Goal: Information Seeking & Learning: Learn about a topic

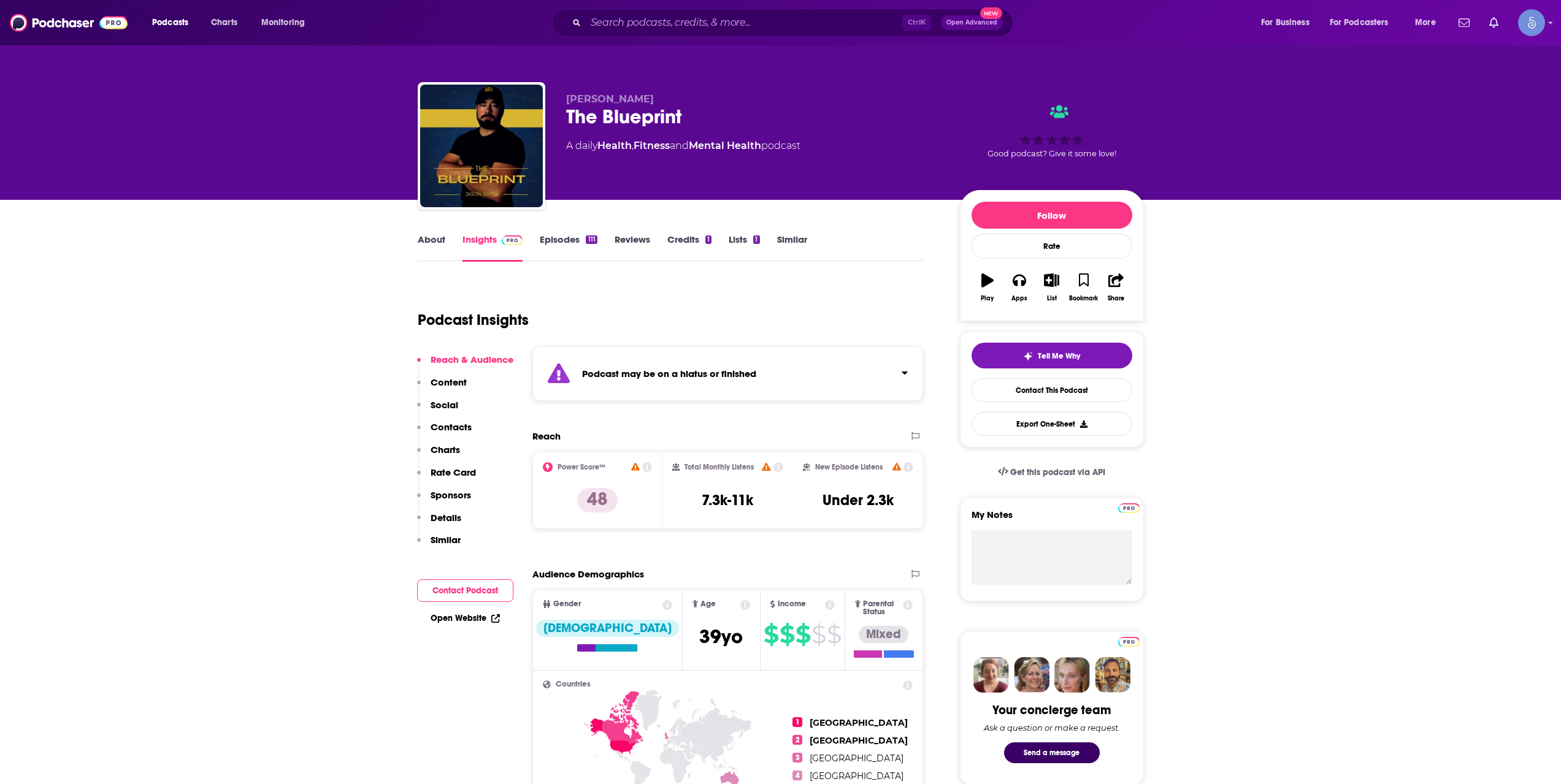
click at [657, 346] on div "Podcast may be on a hiatus or finished" at bounding box center [728, 373] width 392 height 55
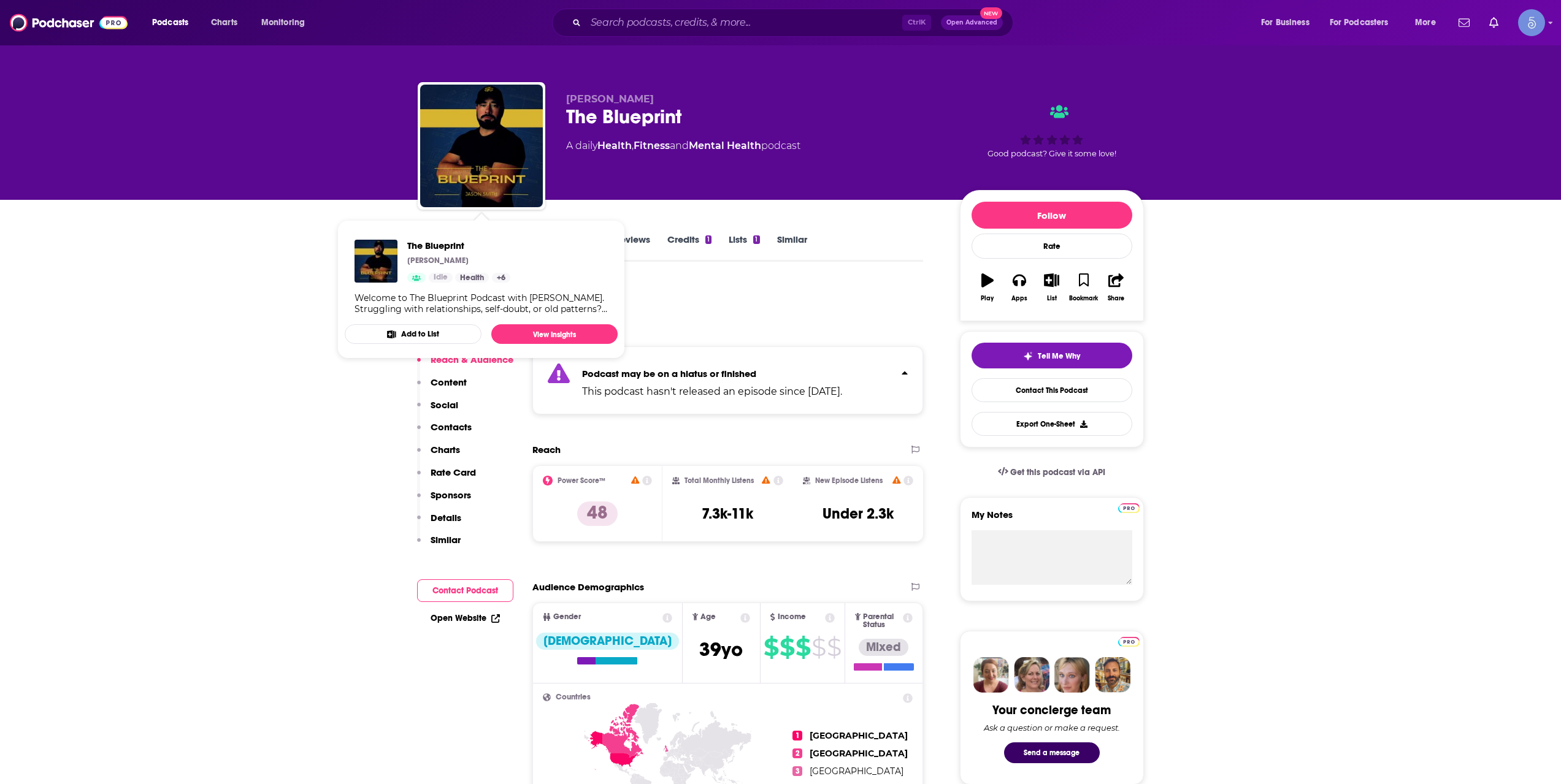
scroll to position [205, 0]
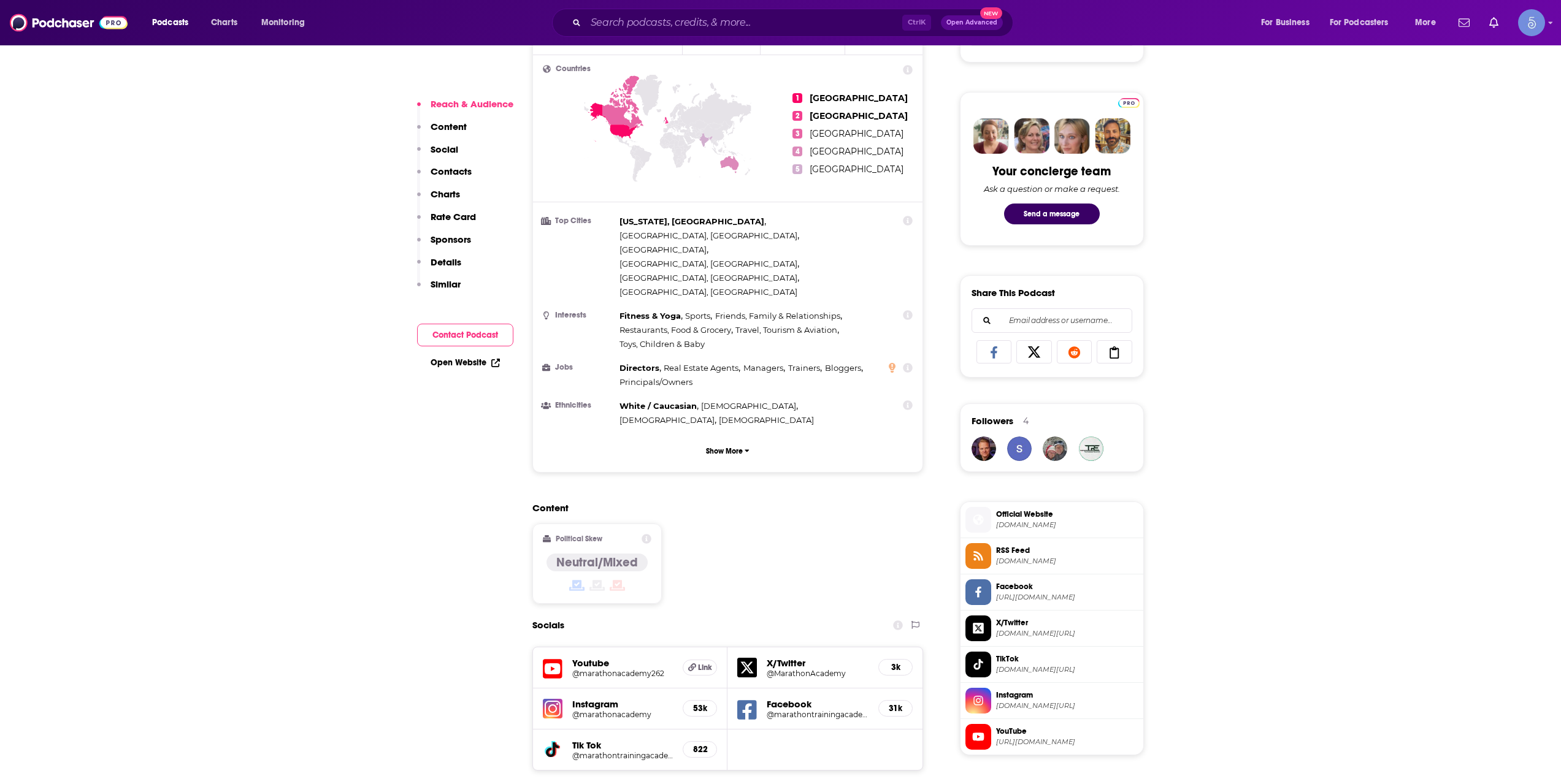
scroll to position [613, 0]
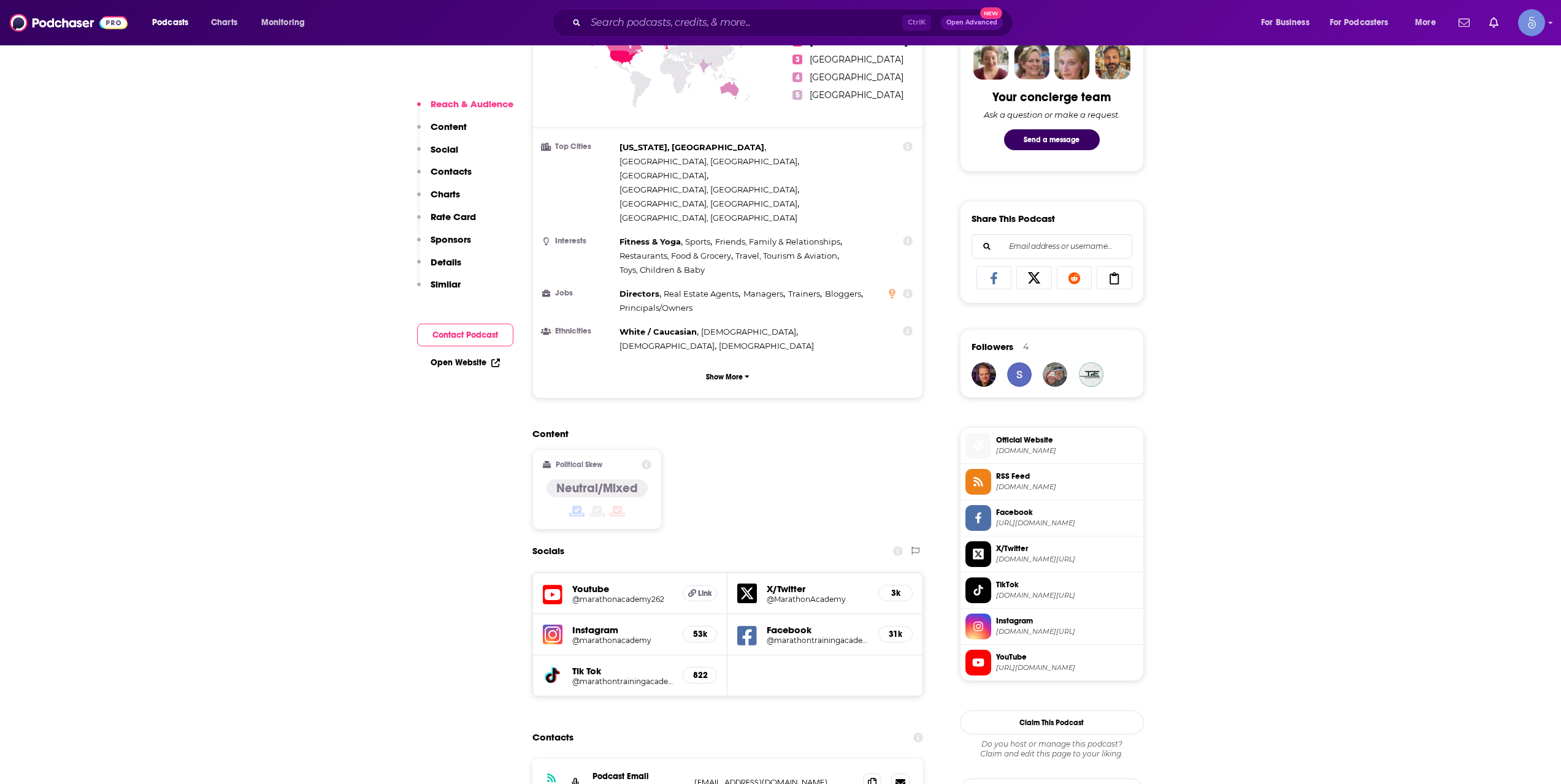
click at [618, 636] on h5 "@marathonacademy" at bounding box center [622, 640] width 101 height 9
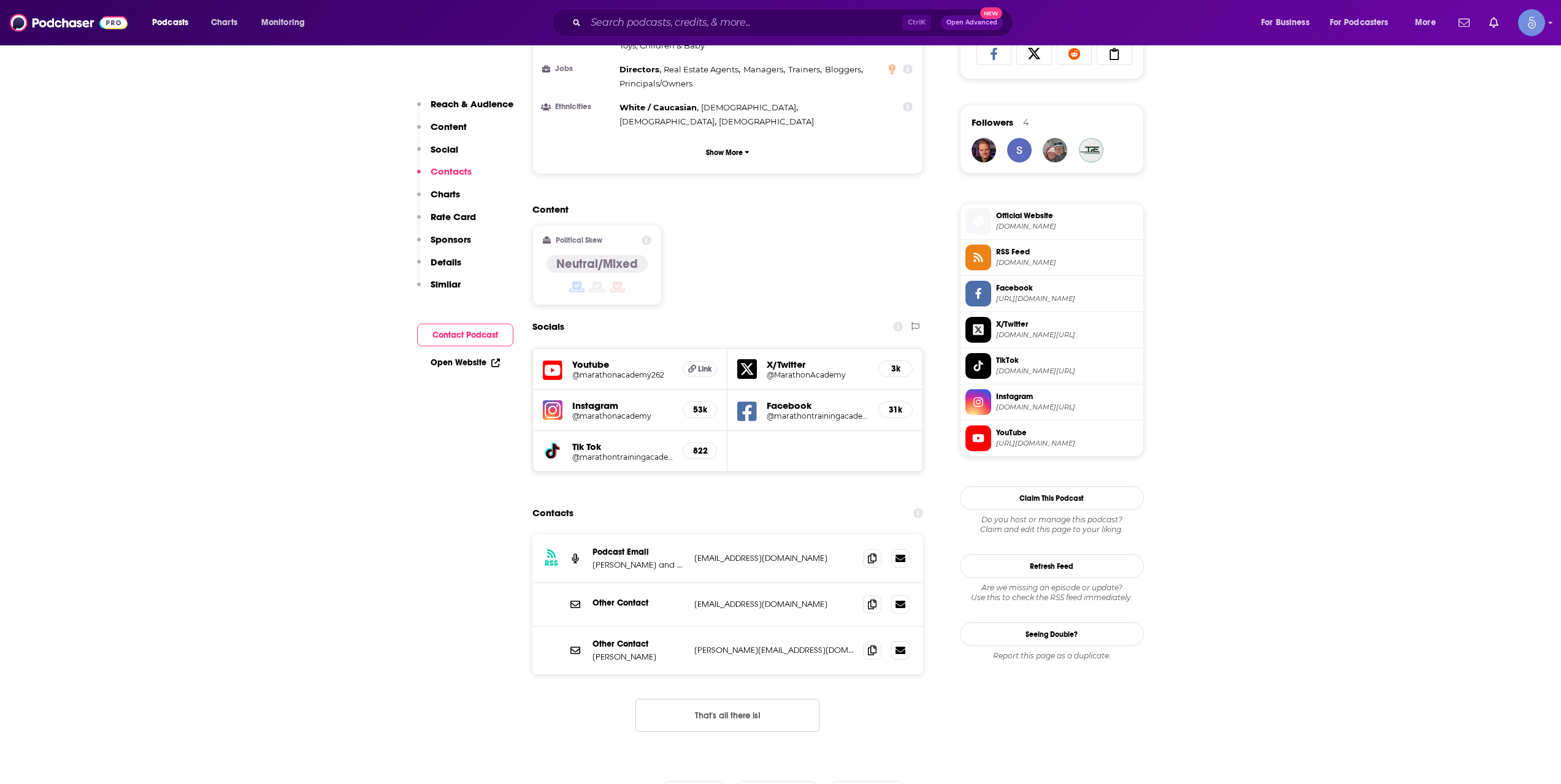
scroll to position [205, 0]
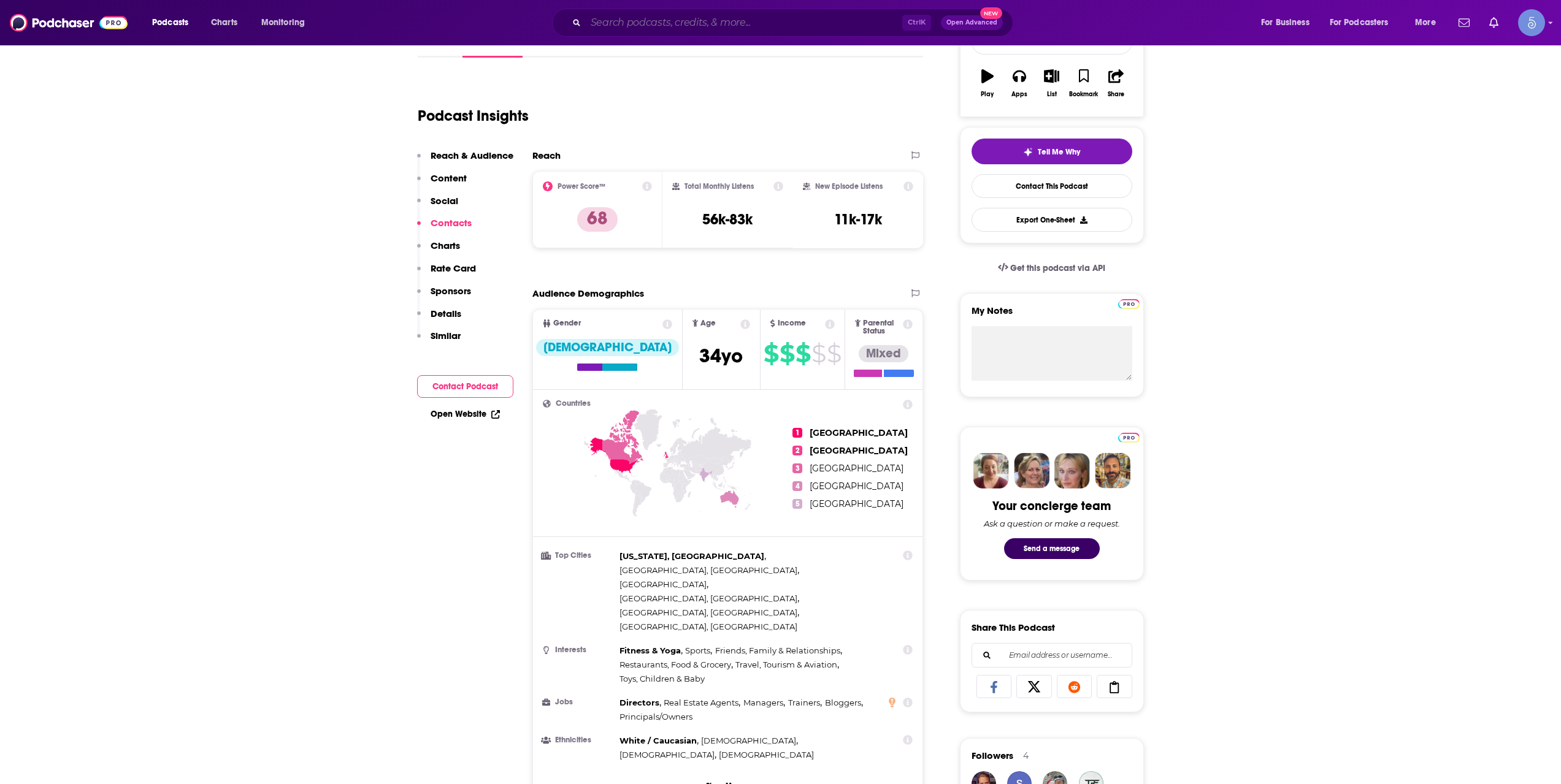
click at [799, 22] on input "Search podcasts, credits, & more..." at bounding box center [743, 22] width 316 height 19
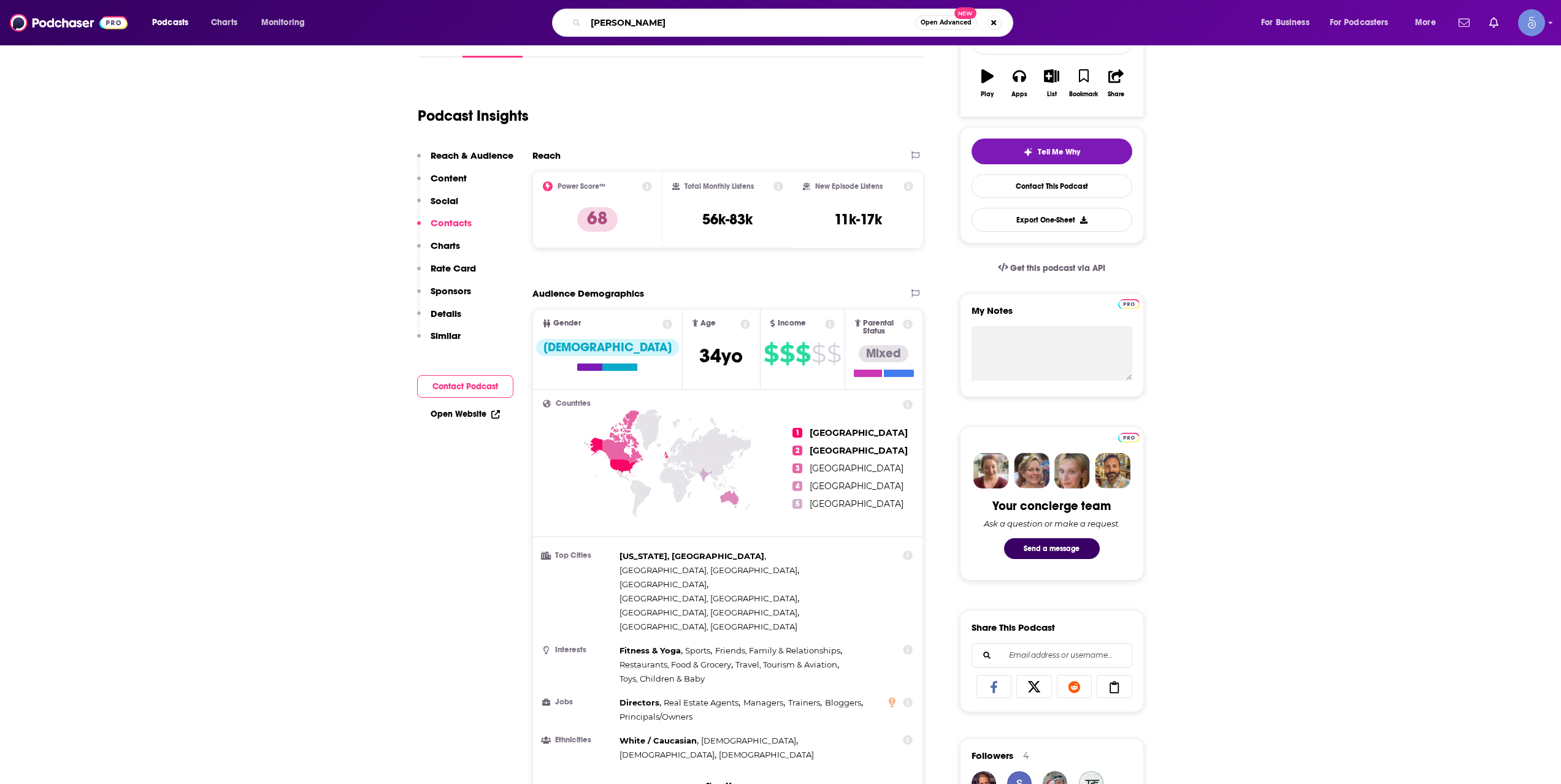
type input "[PERSON_NAME]"
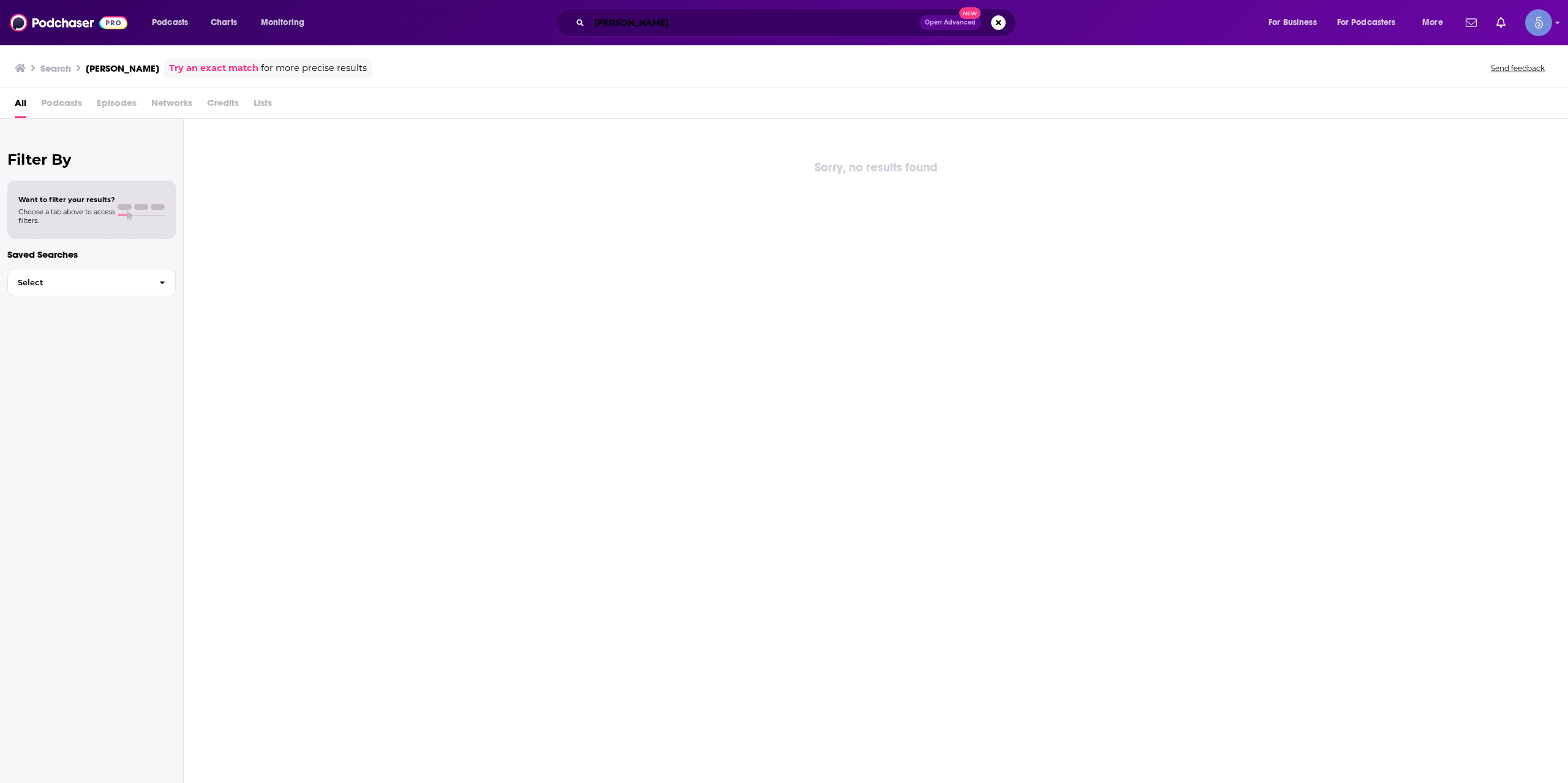
click at [726, 25] on input "[PERSON_NAME]" at bounding box center [755, 22] width 330 height 19
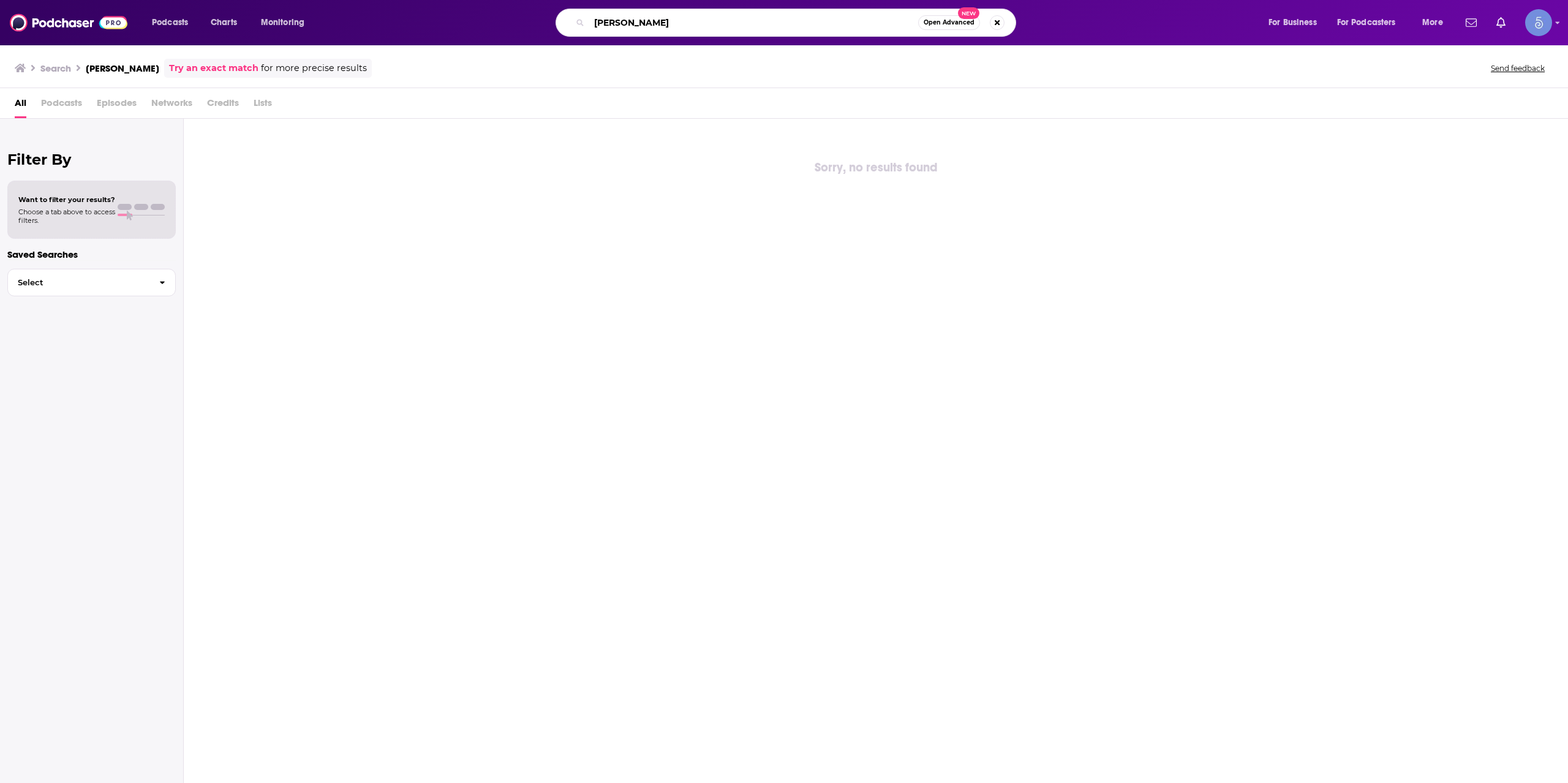
click at [625, 19] on input "[PERSON_NAME]" at bounding box center [754, 22] width 329 height 19
type input "[PERSON_NAME]"
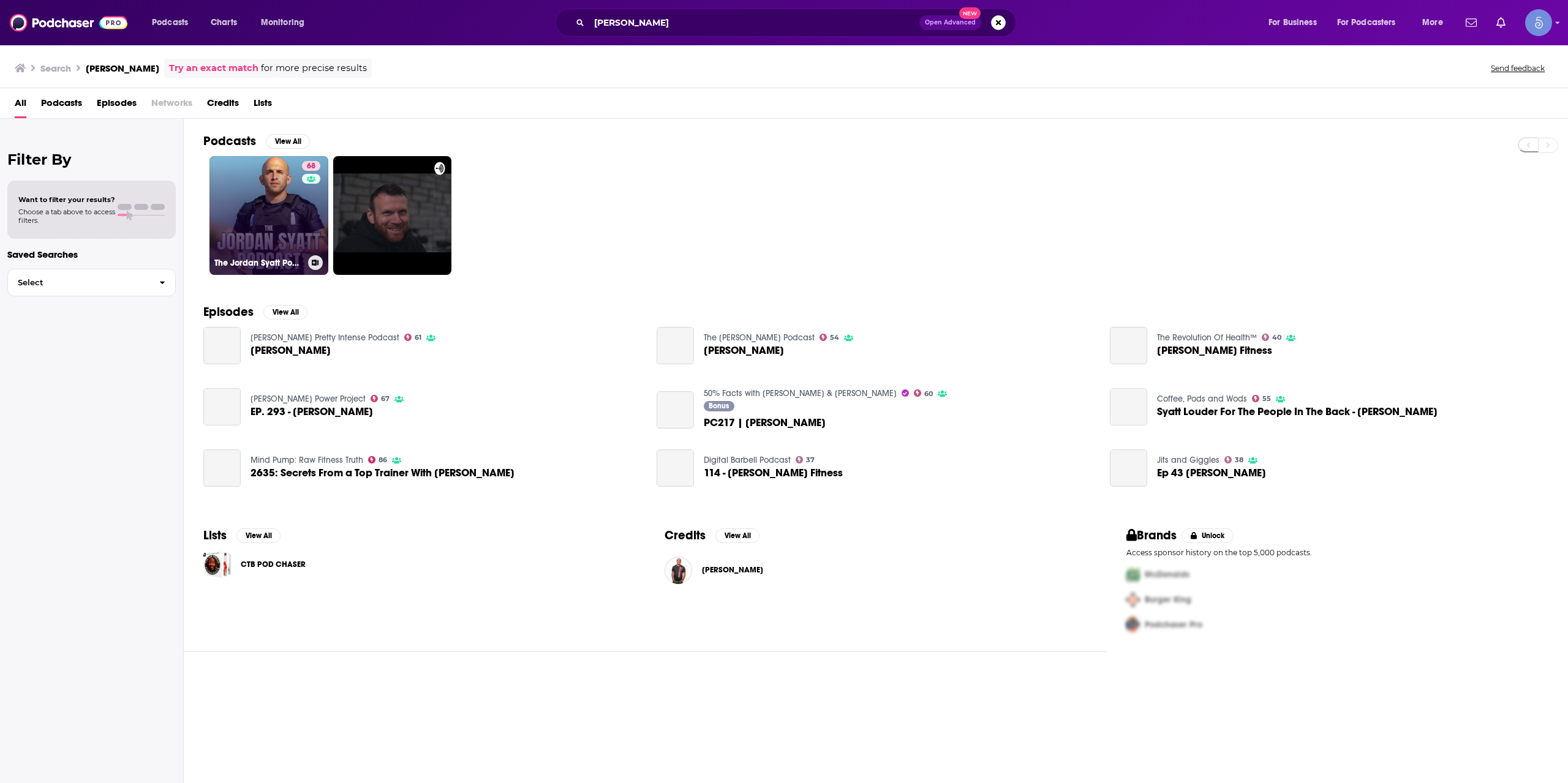
click at [297, 223] on link "68 The Jordan Syatt Podcast" at bounding box center [269, 215] width 119 height 119
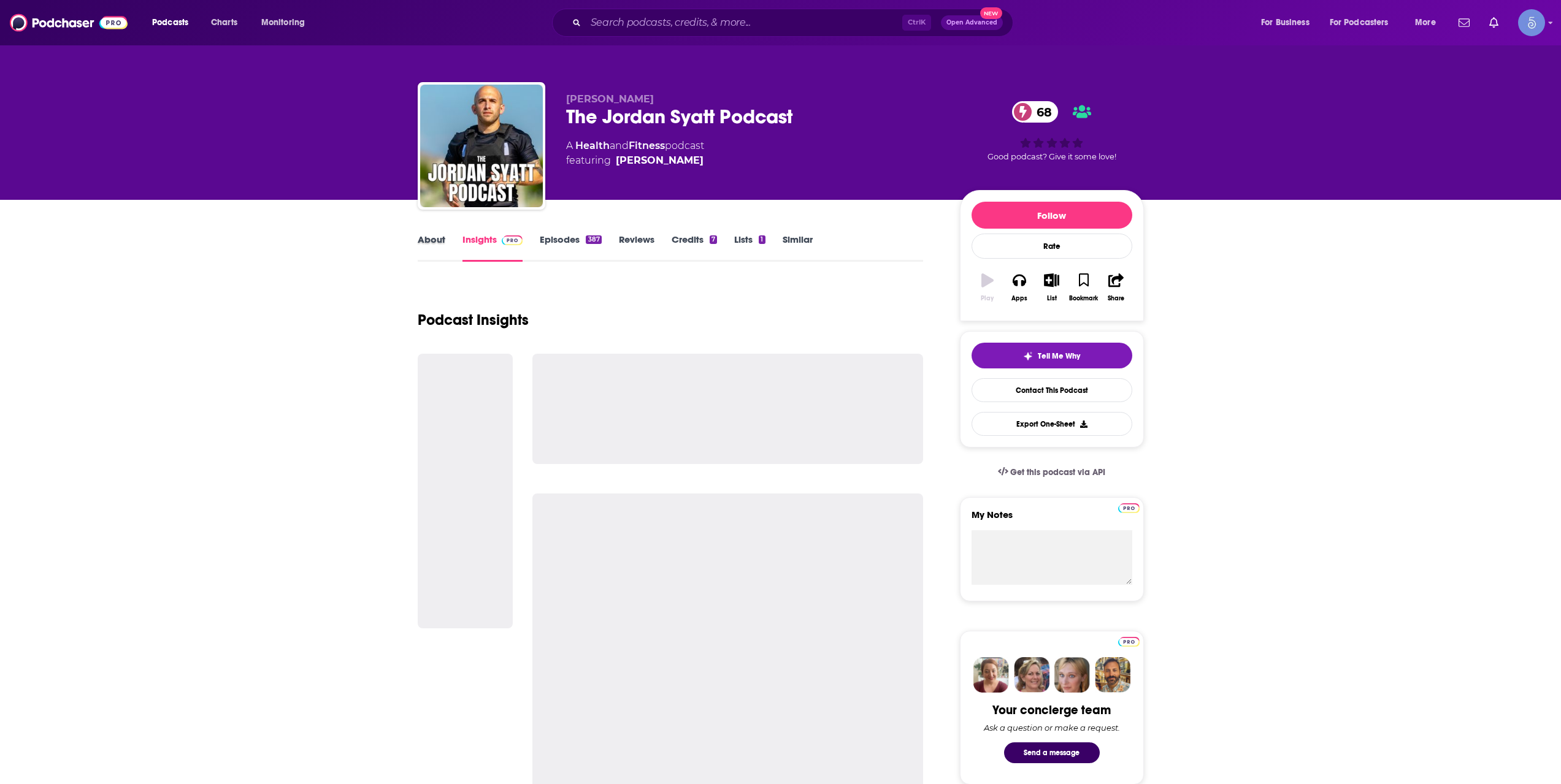
click at [453, 241] on div "About" at bounding box center [440, 248] width 44 height 29
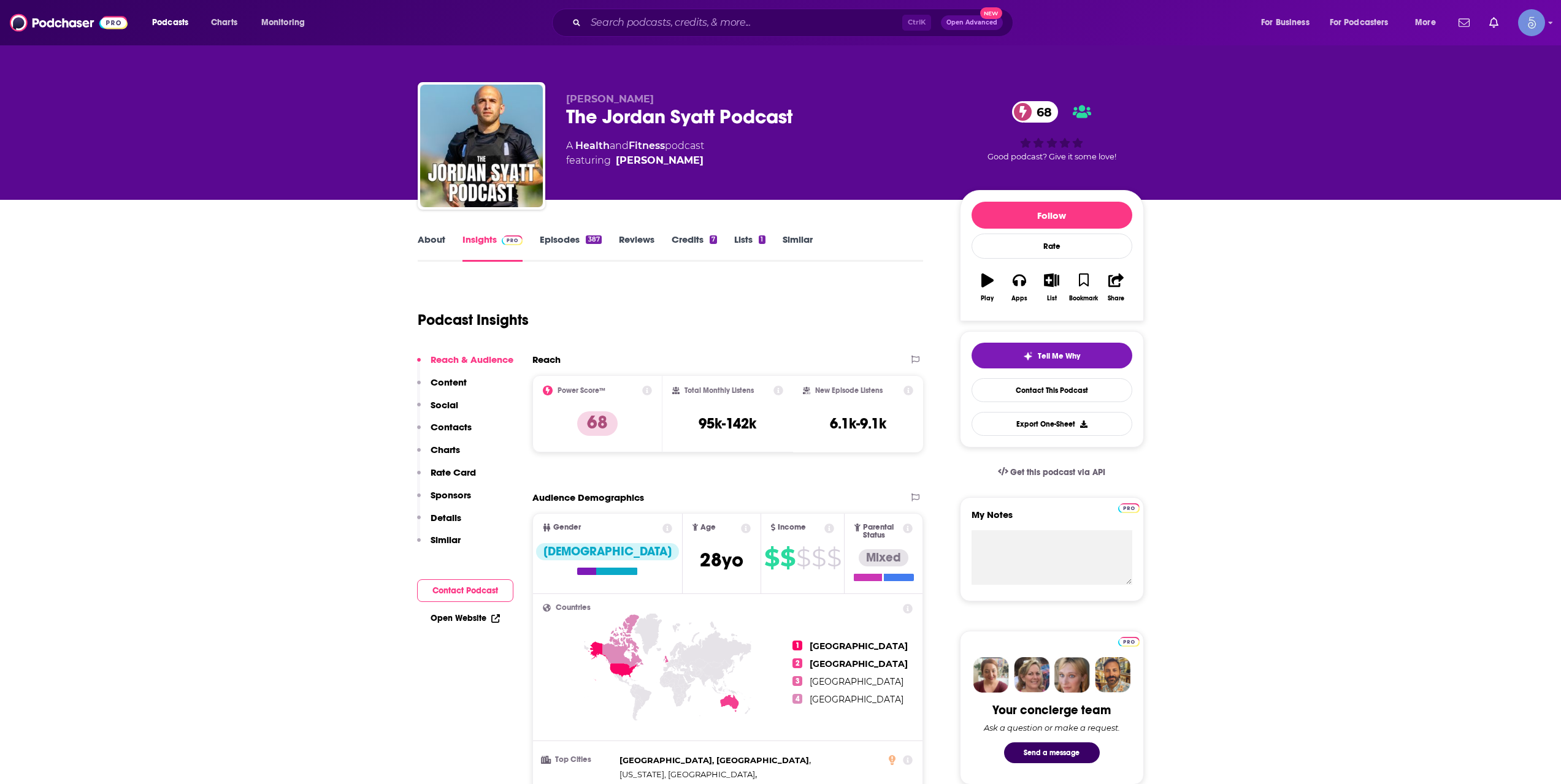
click at [440, 257] on link "About" at bounding box center [431, 248] width 28 height 29
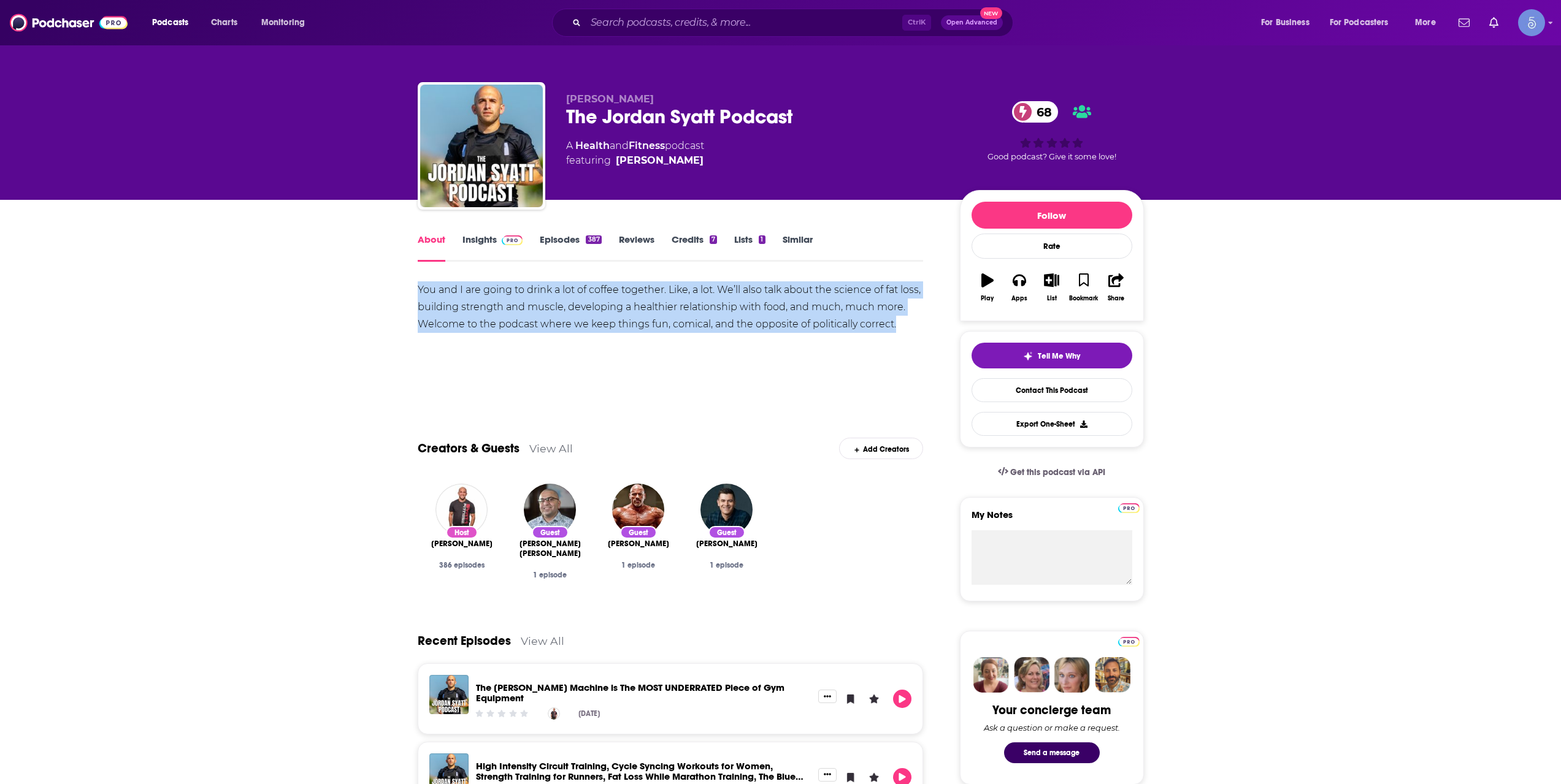
drag, startPoint x: 908, startPoint y: 325, endPoint x: 414, endPoint y: 293, distance: 495.0
copy div "You and I are going to drink a lot of coffee together. Like, a lot. We’ll also …"
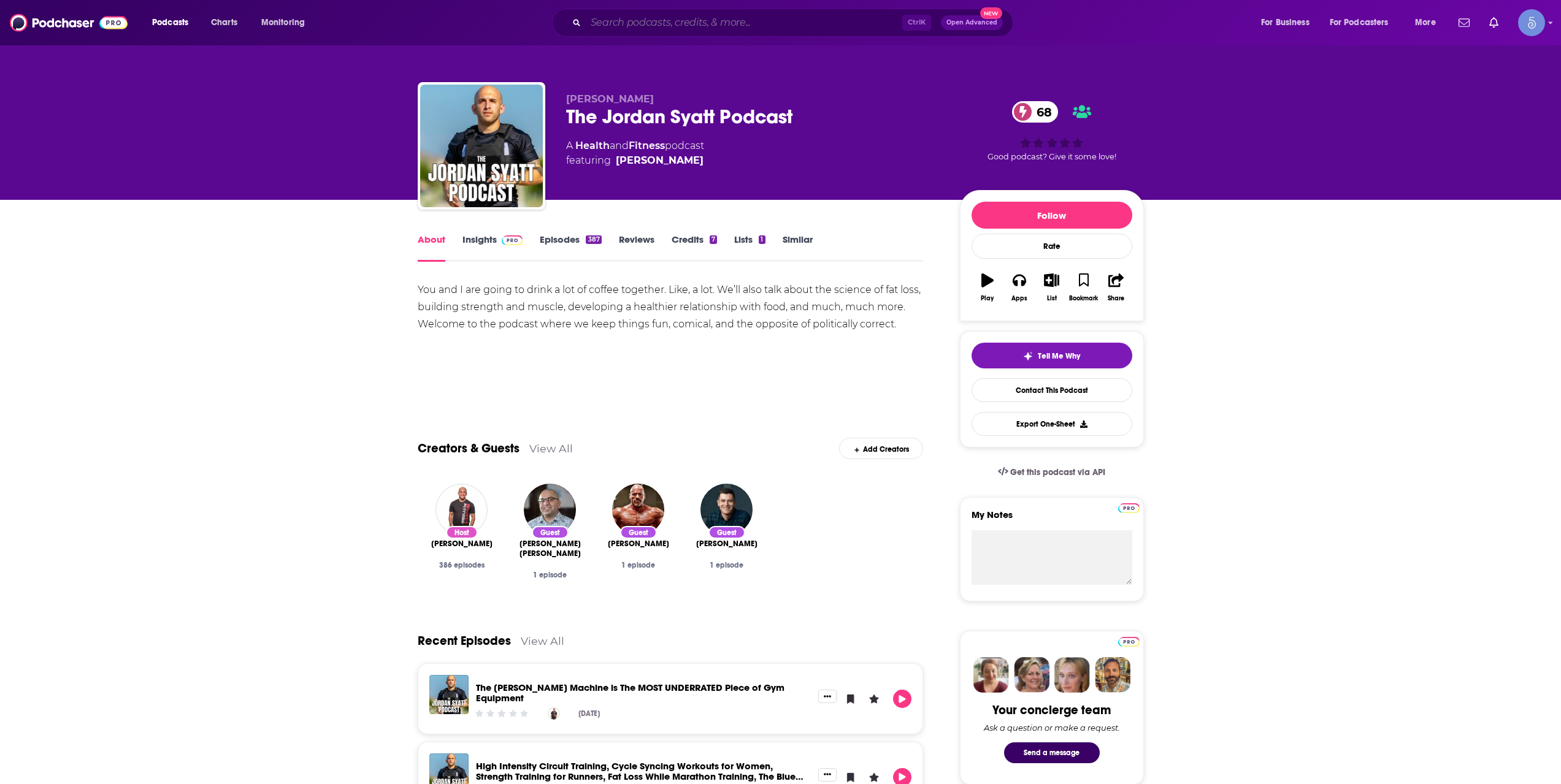
click at [668, 26] on input "Search podcasts, credits, & more..." at bounding box center [743, 22] width 316 height 19
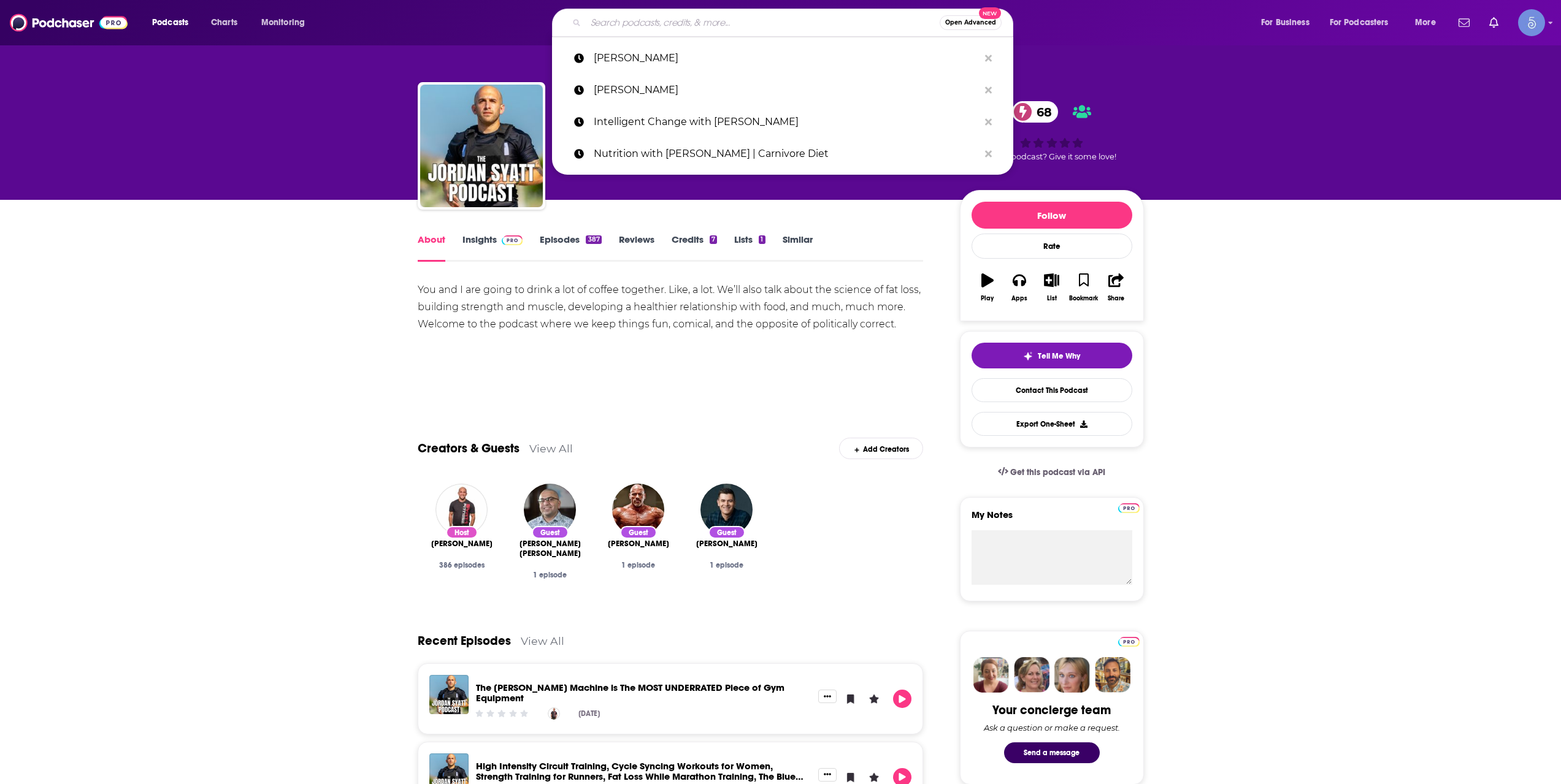
paste input "She's So Lucky"
type input "She's So Lucky"
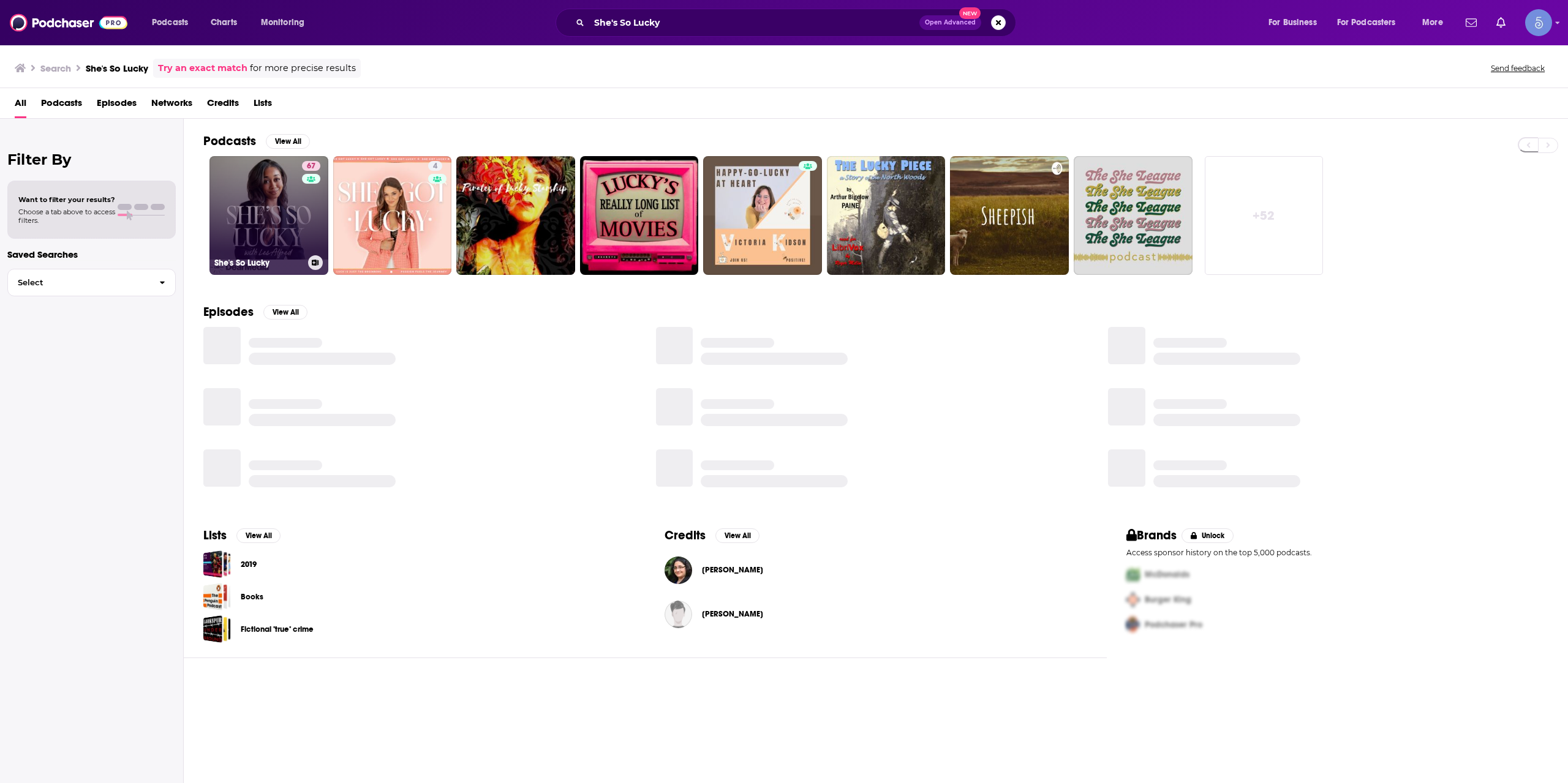
click at [282, 236] on link "67 She's So Lucky" at bounding box center [269, 215] width 119 height 119
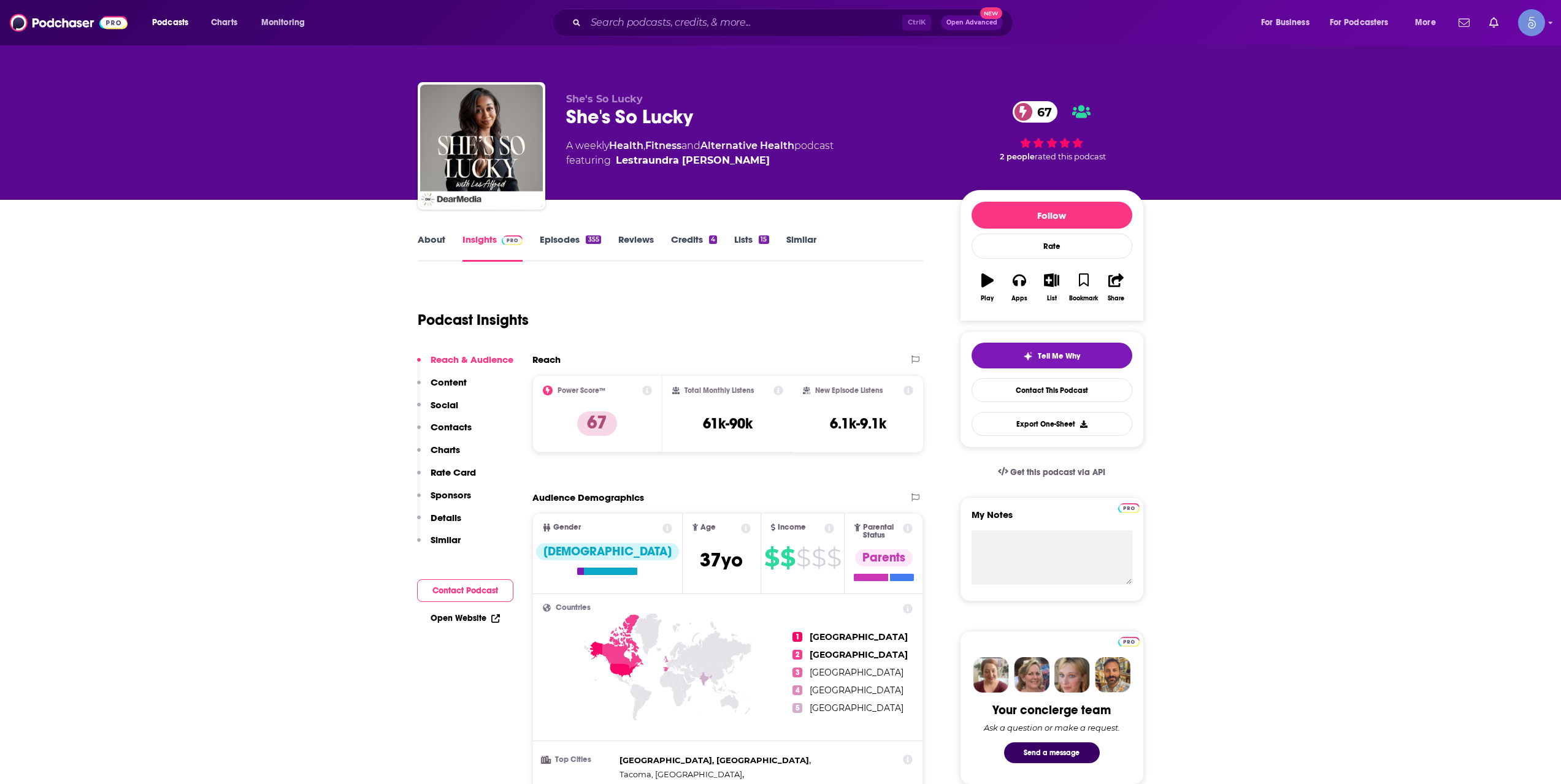
click at [443, 247] on link "About" at bounding box center [431, 248] width 28 height 29
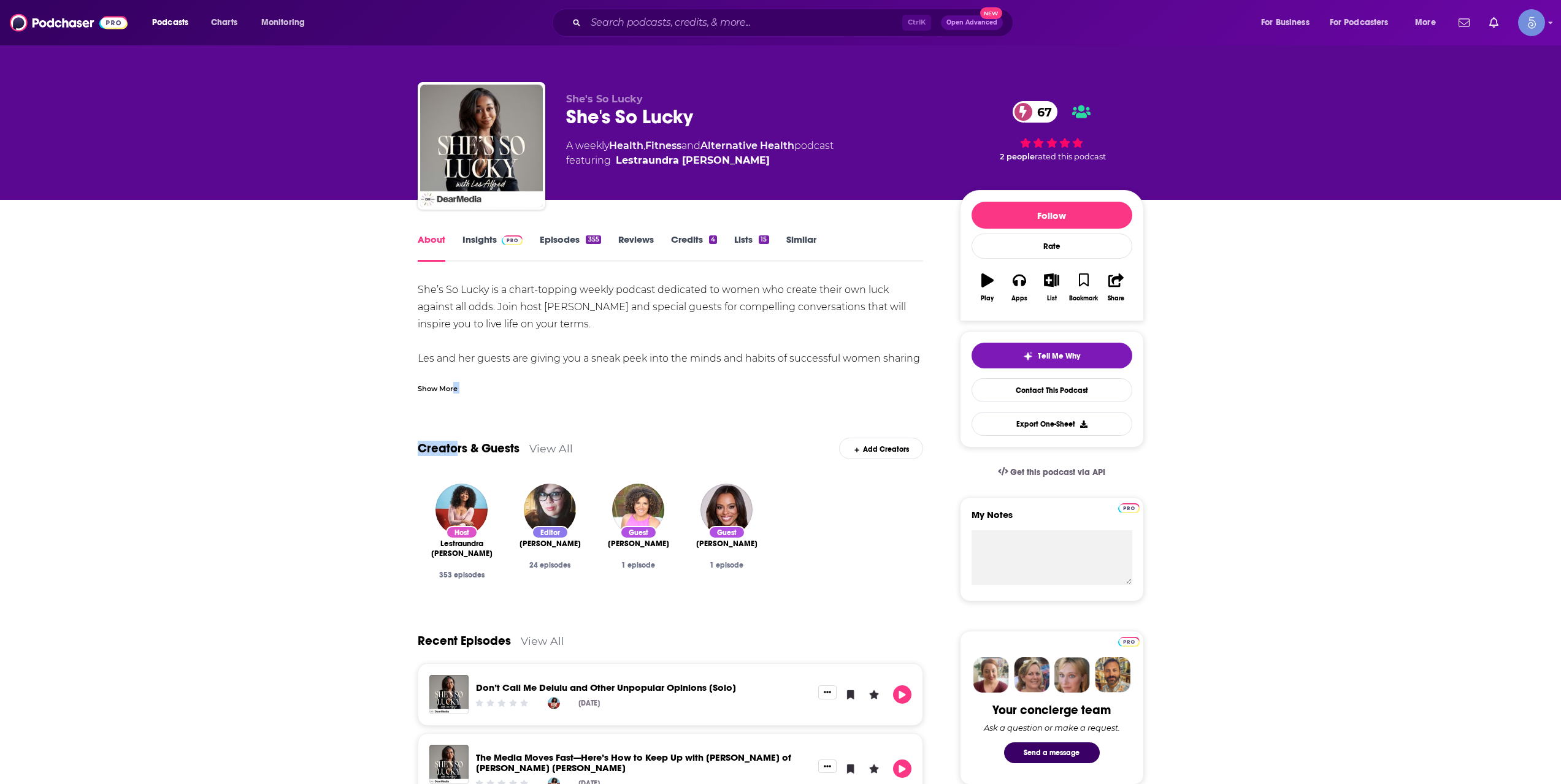
drag, startPoint x: 454, startPoint y: 402, endPoint x: 447, endPoint y: 393, distance: 11.4
click at [447, 393] on div "Show More" at bounding box center [438, 388] width 40 height 12
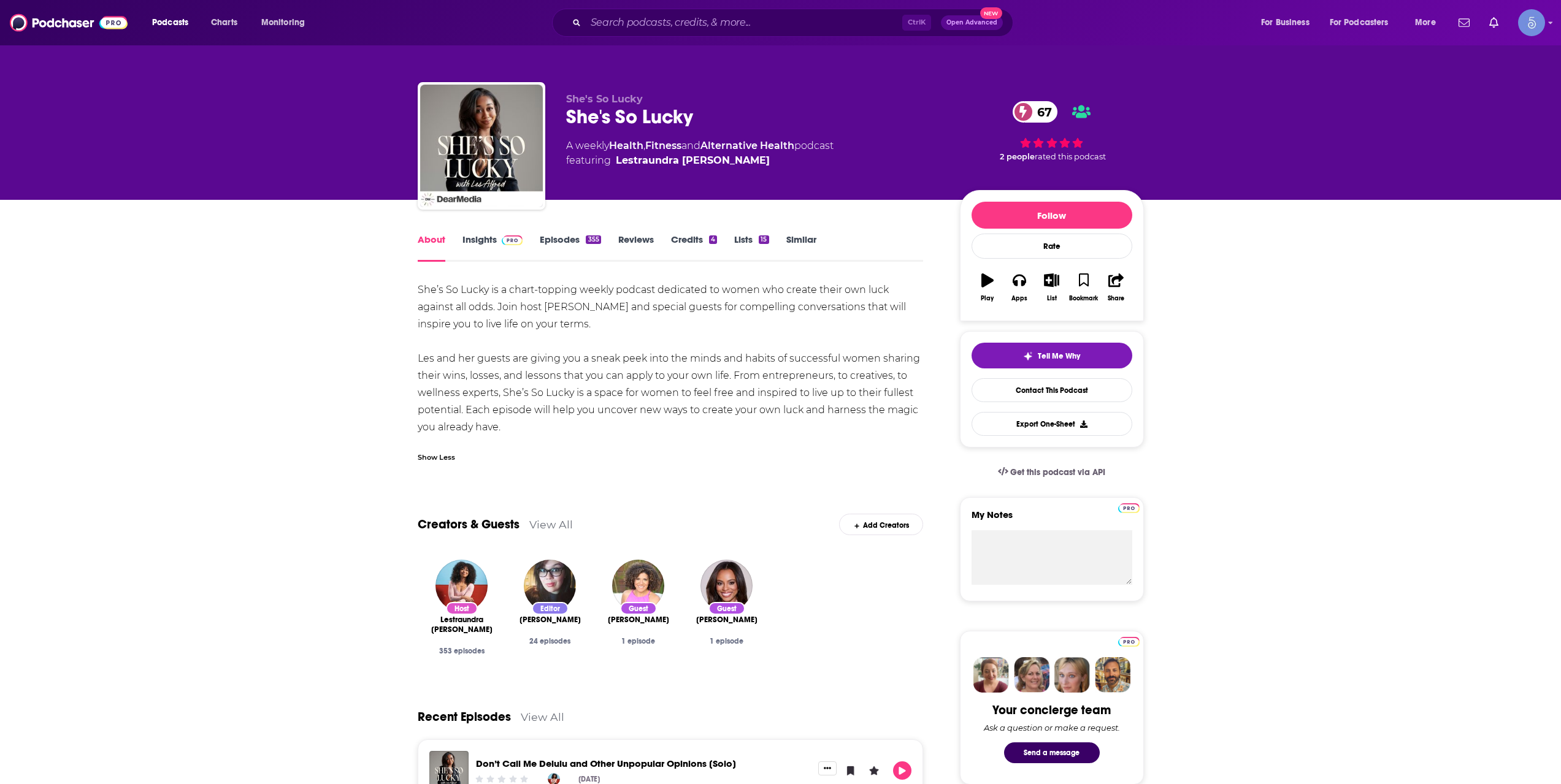
drag, startPoint x: 503, startPoint y: 427, endPoint x: 417, endPoint y: 287, distance: 164.3
click at [418, 287] on div "She’s So Lucky is a chart-topping weekly podcast dedicated to women who create …" at bounding box center [670, 359] width 506 height 154
copy div "She’s So Lucky is a chart-topping weekly podcast dedicated to women who create …"
click at [481, 242] on link "Insights" at bounding box center [492, 248] width 60 height 29
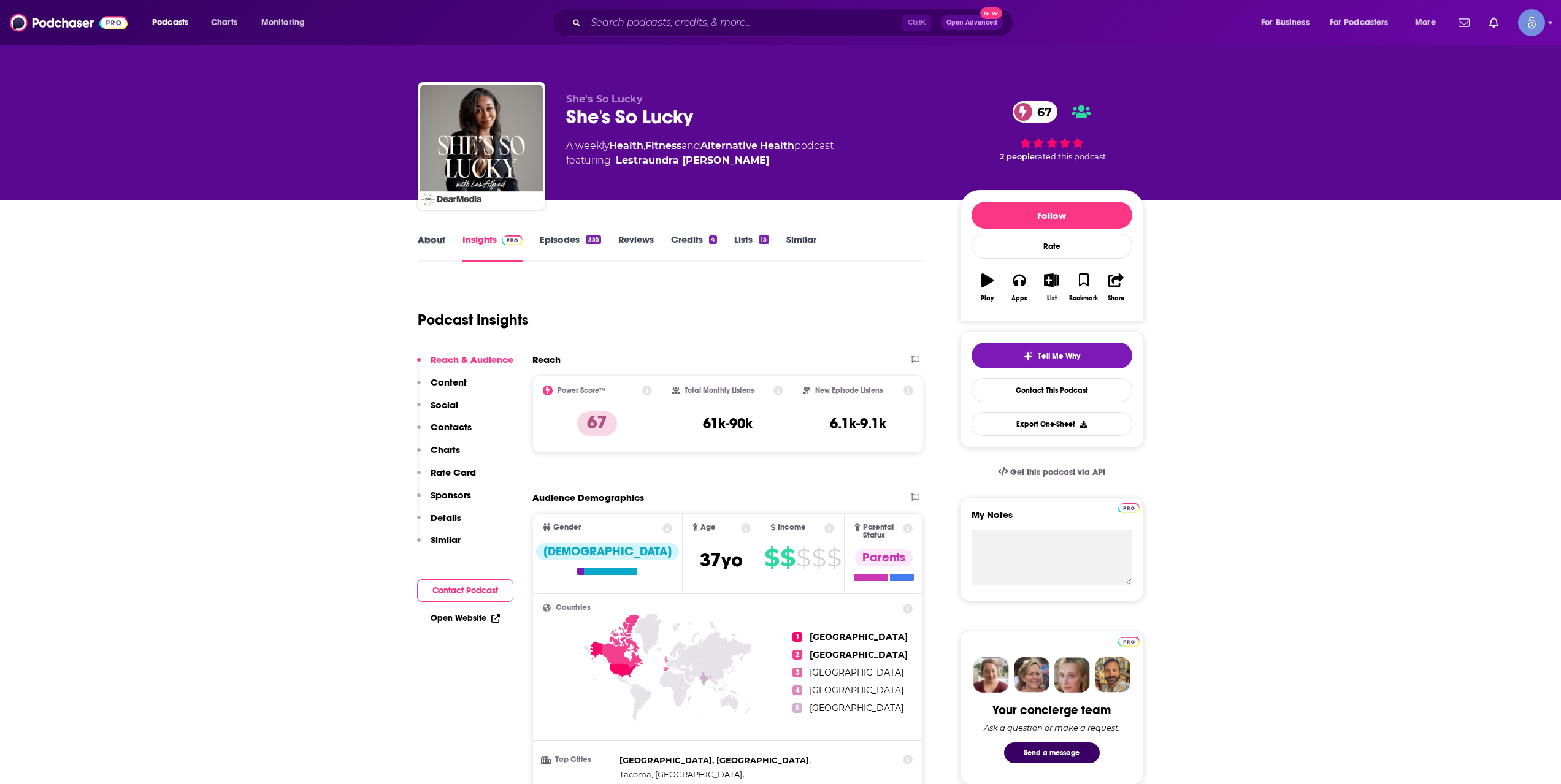
click at [451, 252] on div "About" at bounding box center [440, 248] width 44 height 29
click at [441, 249] on link "About" at bounding box center [431, 248] width 28 height 29
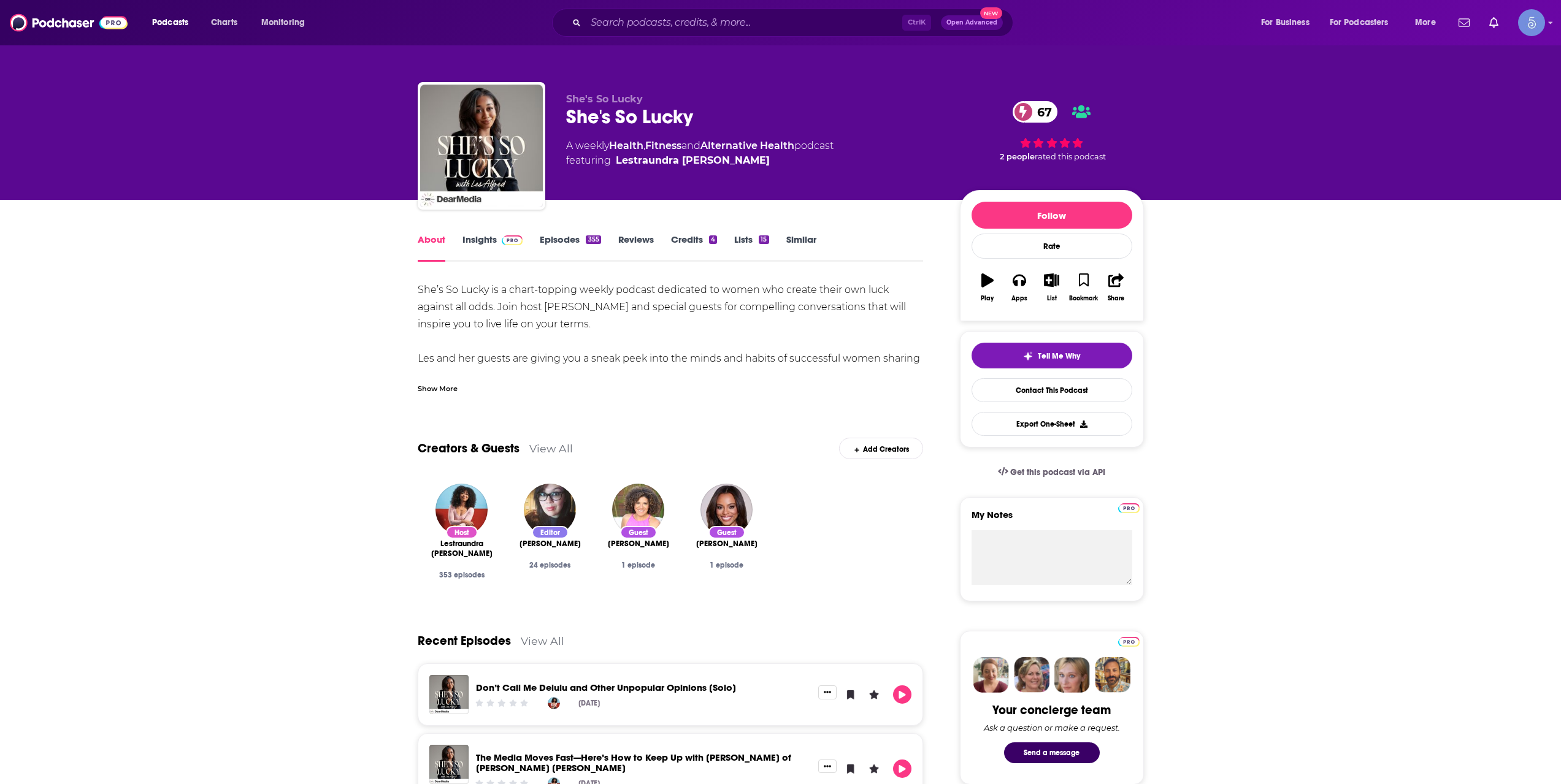
click at [433, 380] on div "Show More" at bounding box center [670, 383] width 506 height 21
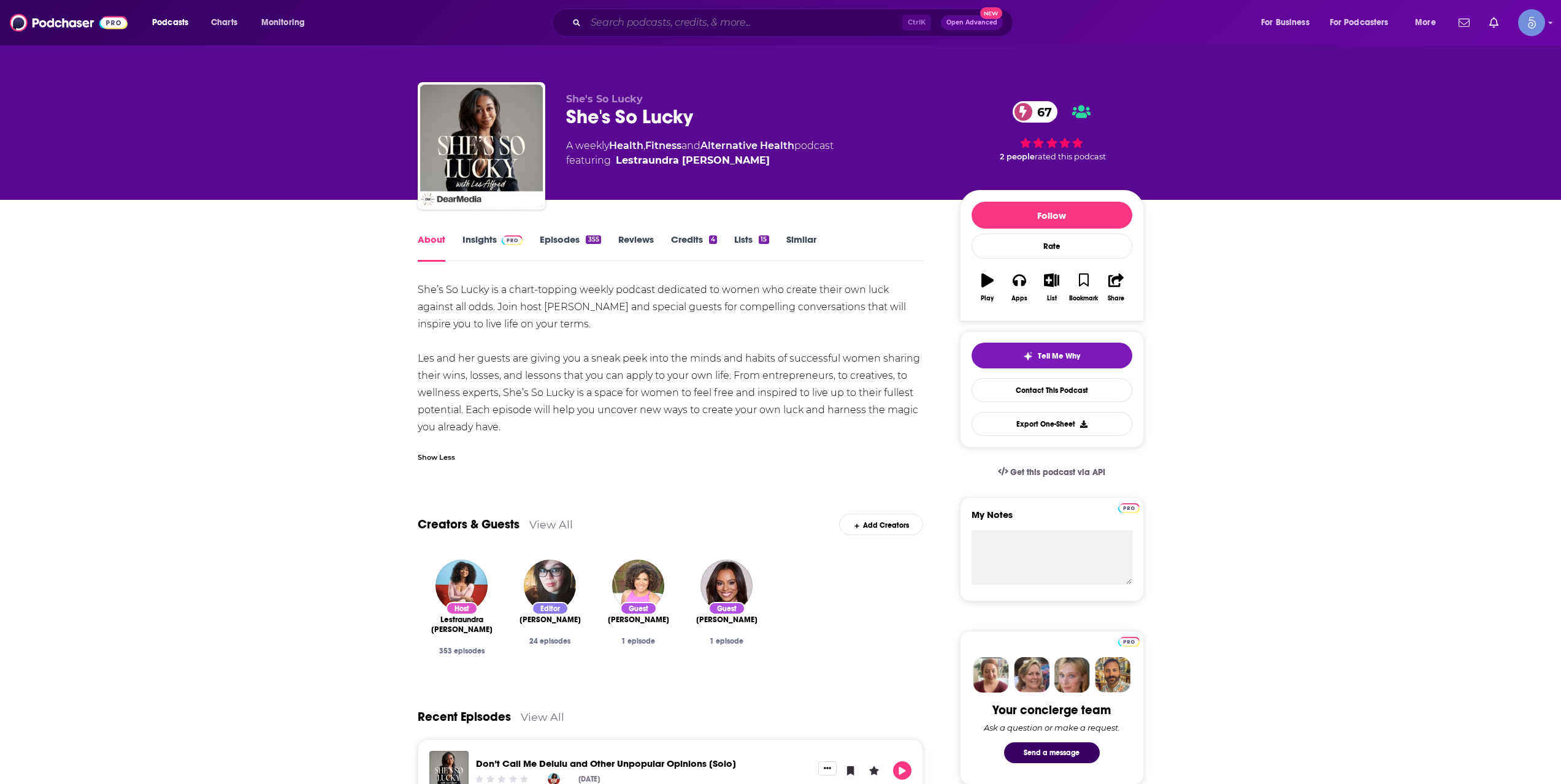
click at [816, 20] on input "Search podcasts, credits, & more..." at bounding box center [743, 22] width 316 height 19
paste input "Postcards From Midlife"
type input "Postcards From Midlife"
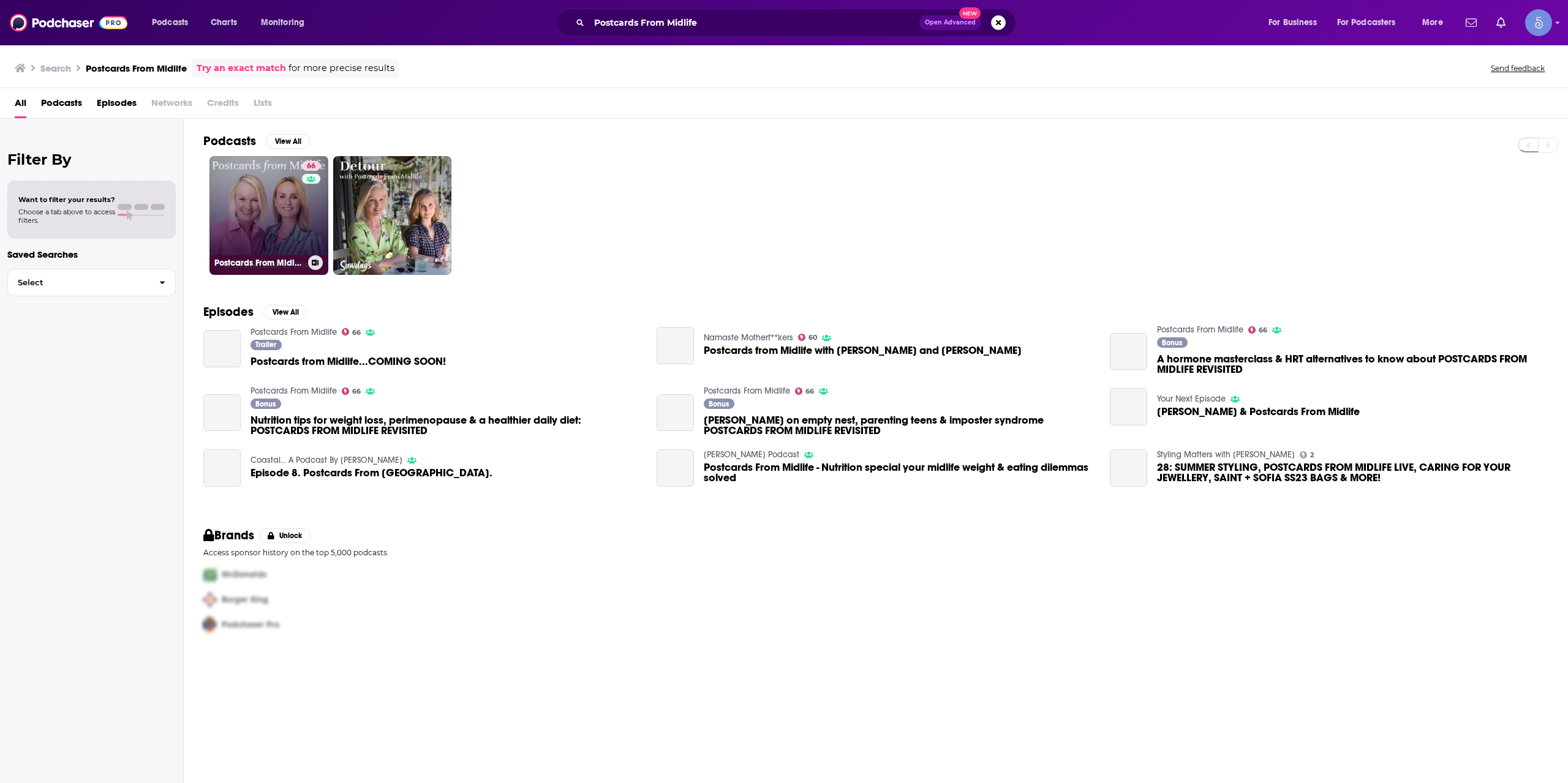
click at [268, 240] on link "66 Postcards From Midlife" at bounding box center [269, 215] width 119 height 119
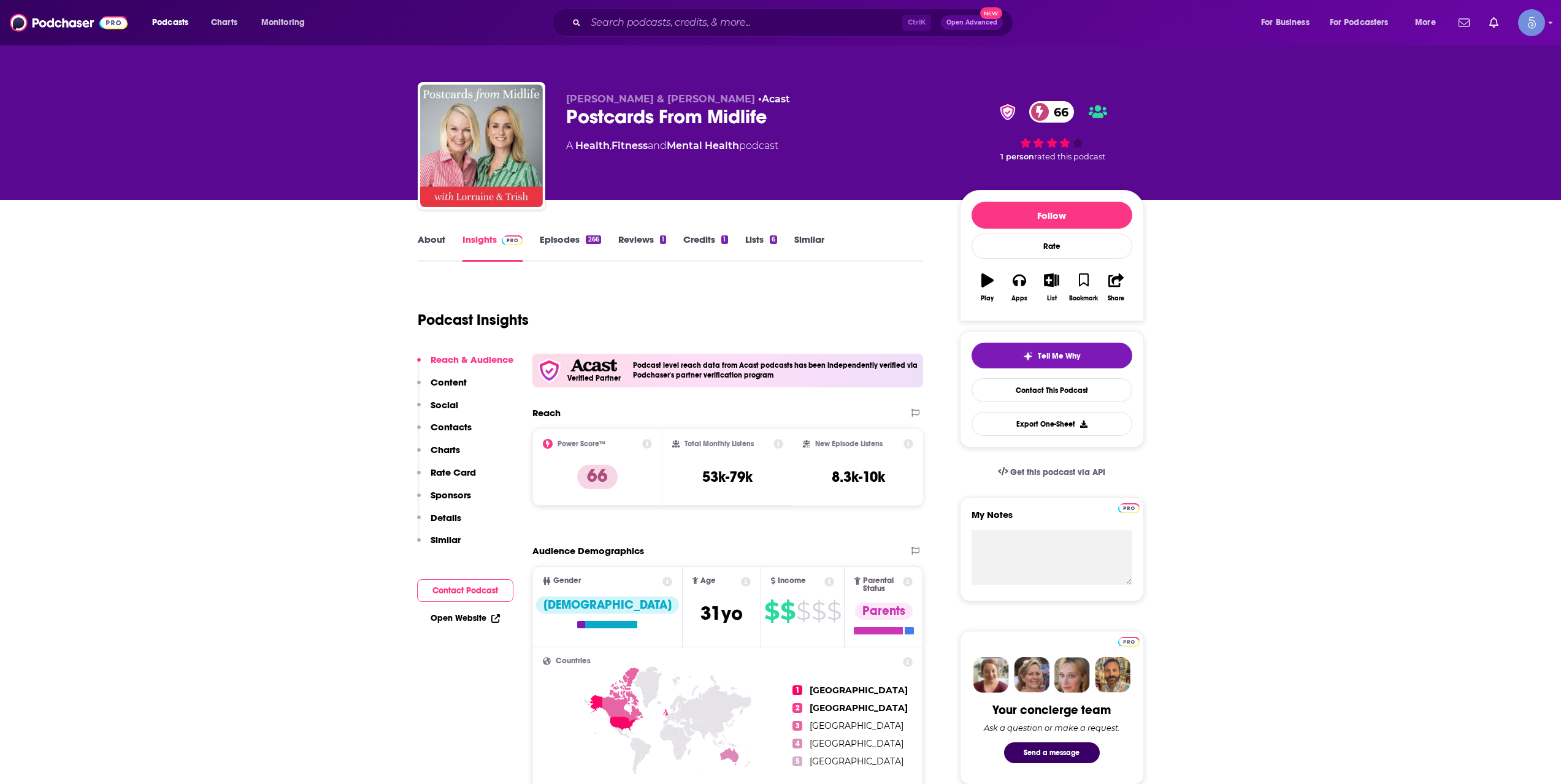
click at [434, 250] on link "About" at bounding box center [431, 248] width 28 height 29
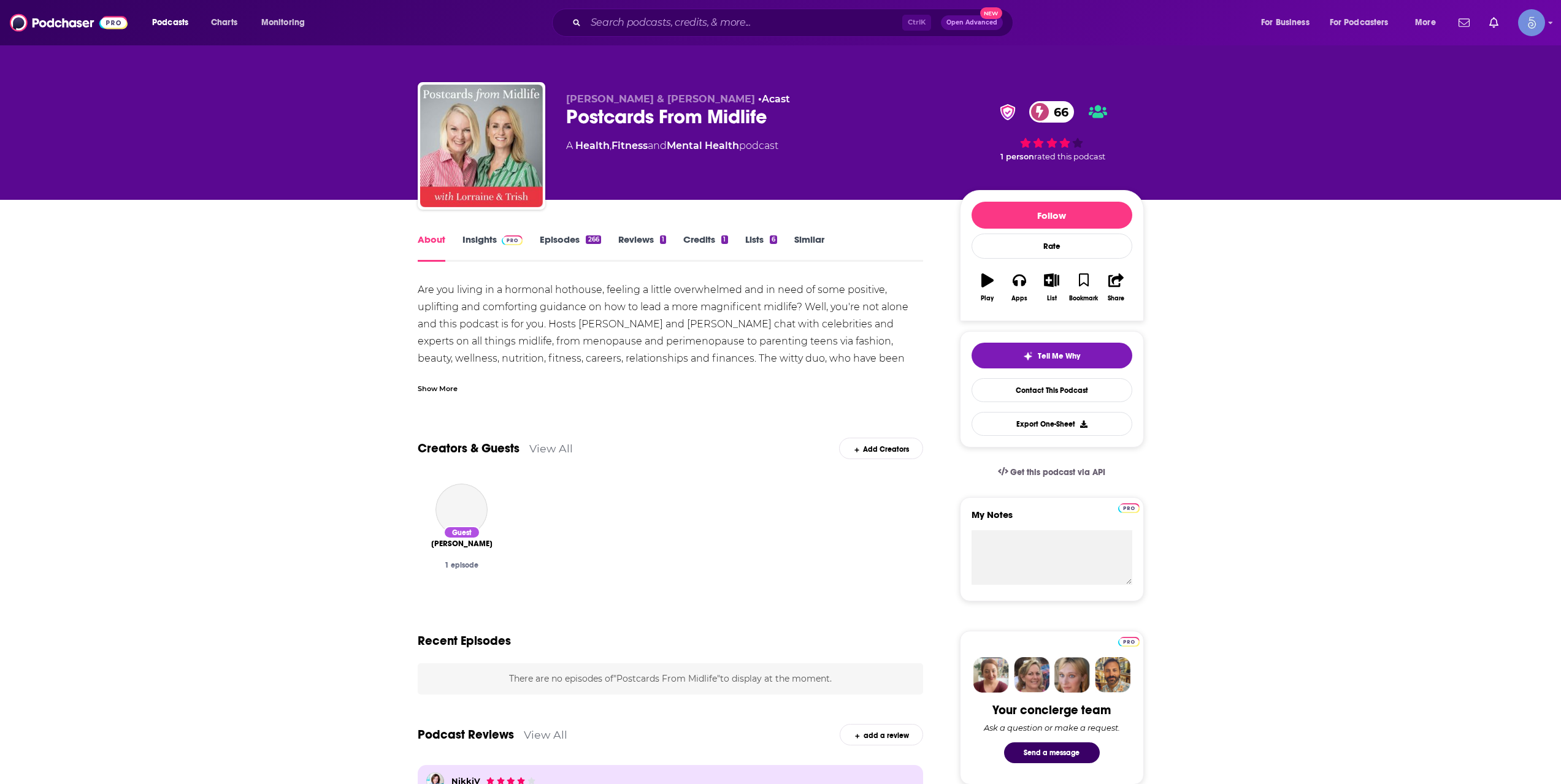
click at [446, 387] on div "Show More" at bounding box center [438, 388] width 40 height 12
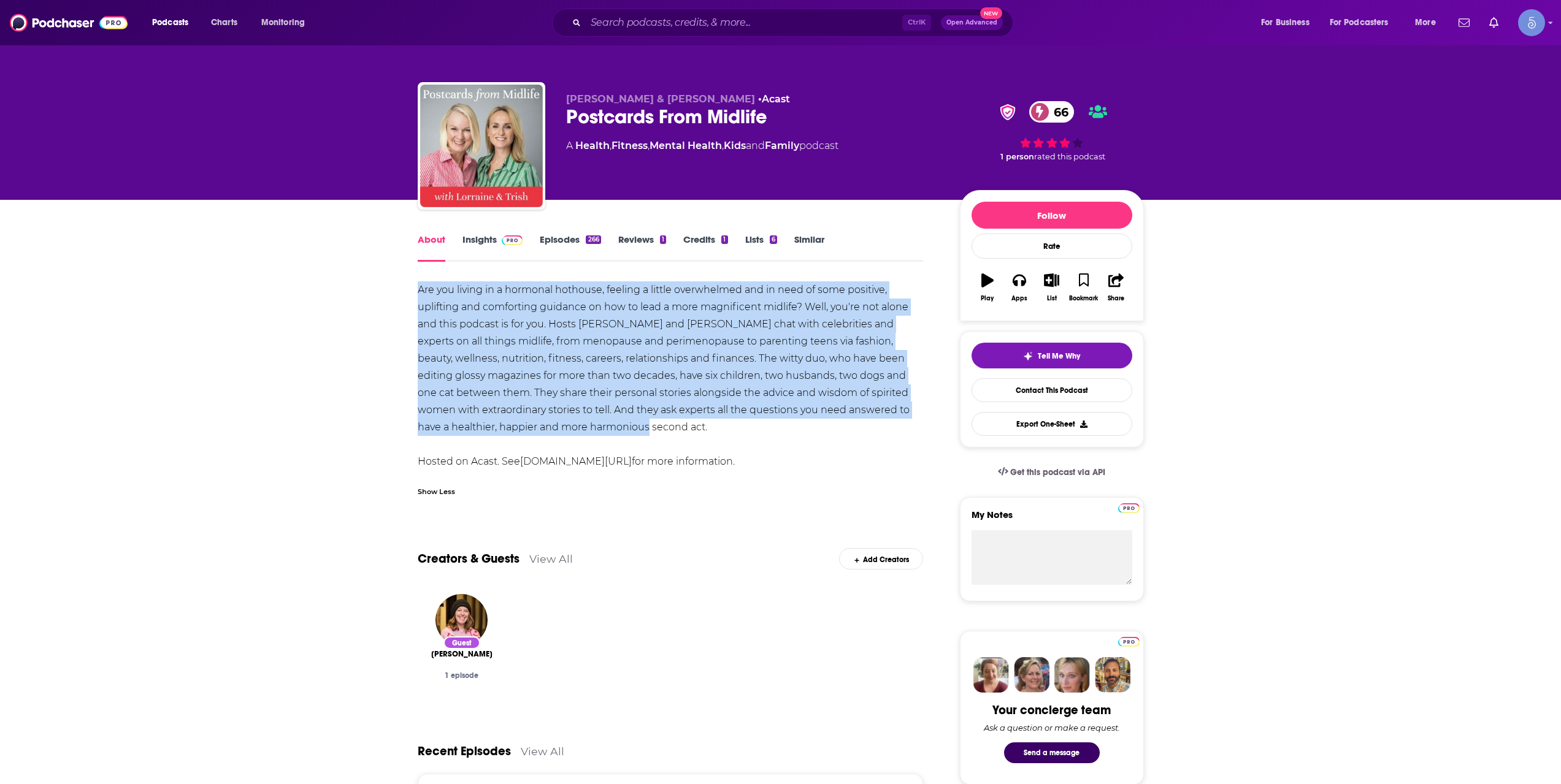
drag, startPoint x: 677, startPoint y: 424, endPoint x: 417, endPoint y: 292, distance: 291.6
click at [418, 292] on div "Are you living in a hormonal hothouse, feeling a little overwhelmed and in need…" at bounding box center [670, 376] width 506 height 189
copy div "Are you living in a hormonal hothouse, feeling a little overwhelmed and in need…"
